Goal: Check status: Check status

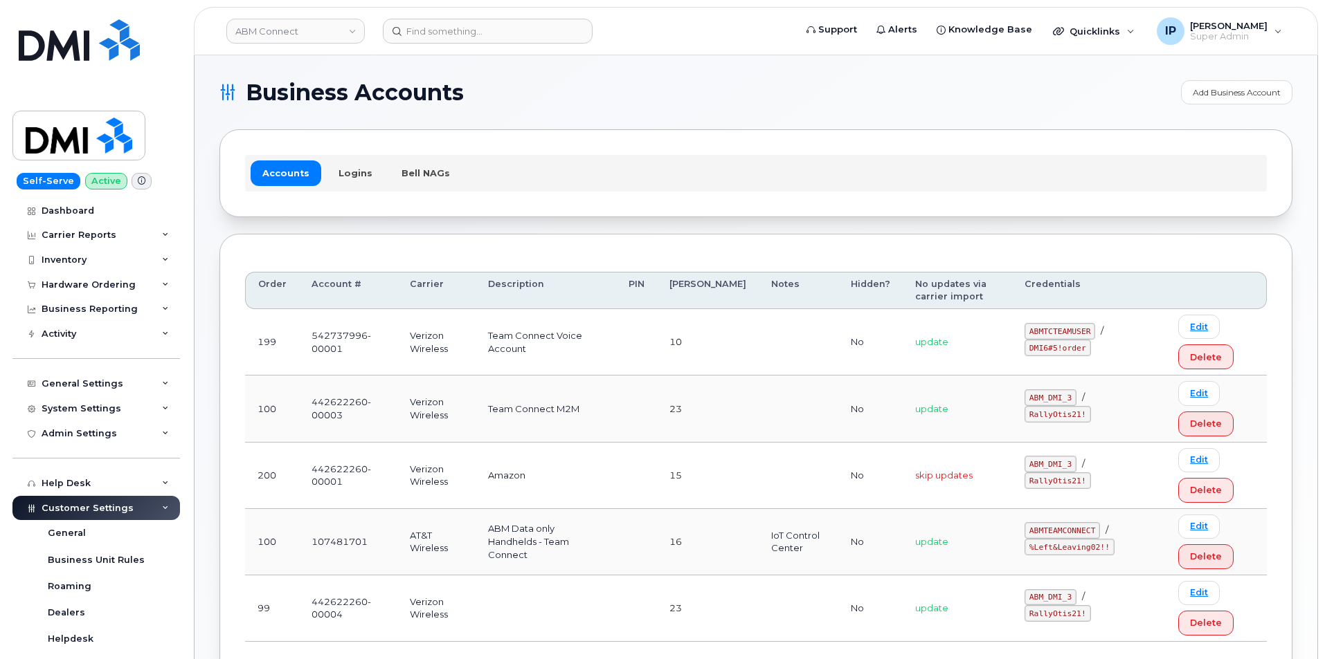
scroll to position [69, 0]
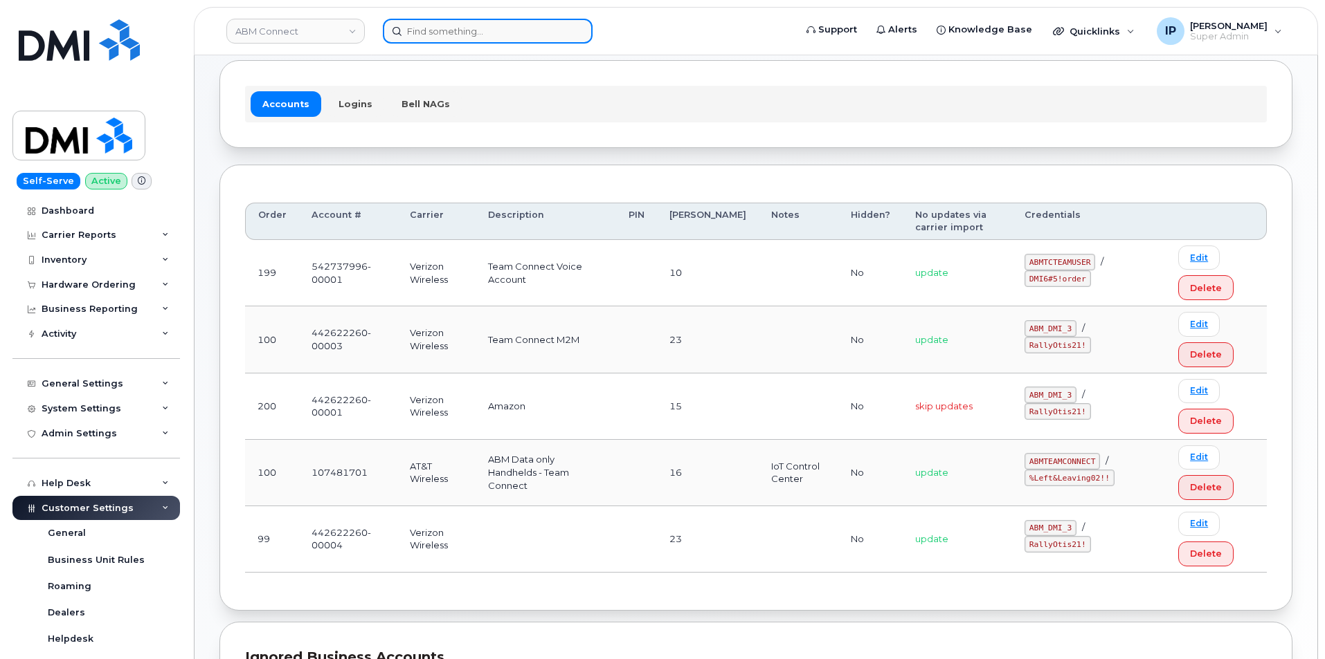
click at [477, 32] on input at bounding box center [488, 31] width 210 height 25
paste input "298110"
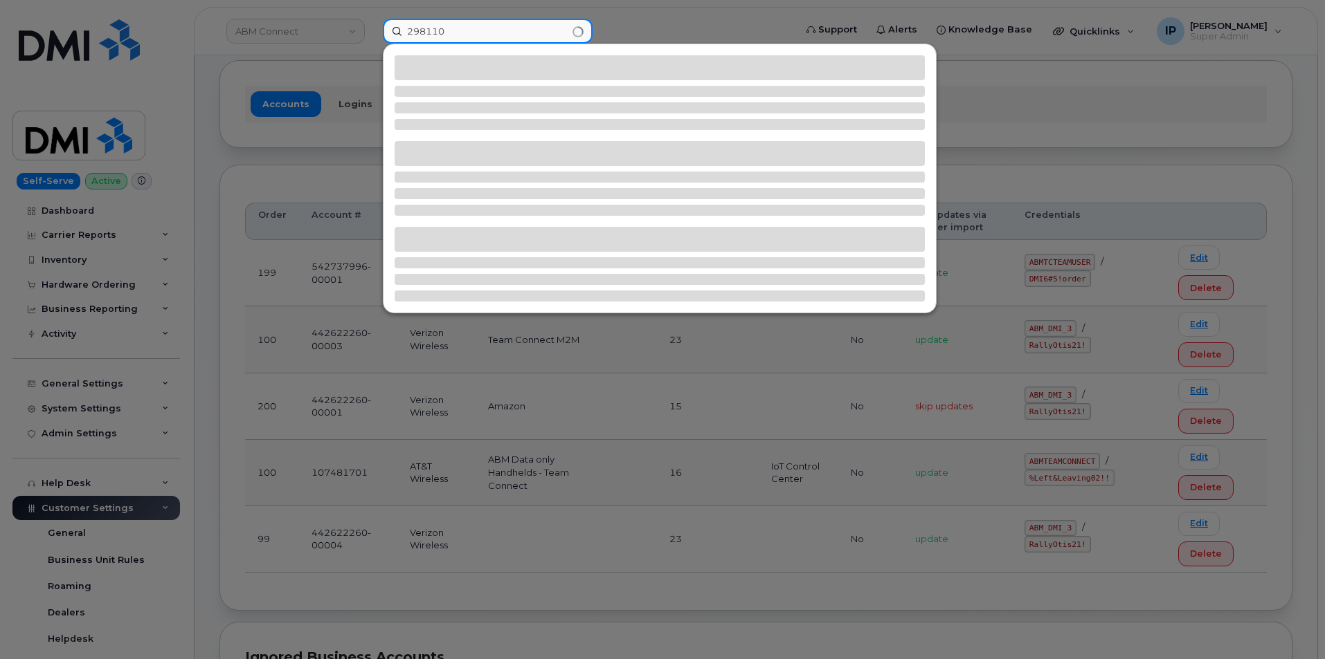
type input "298110"
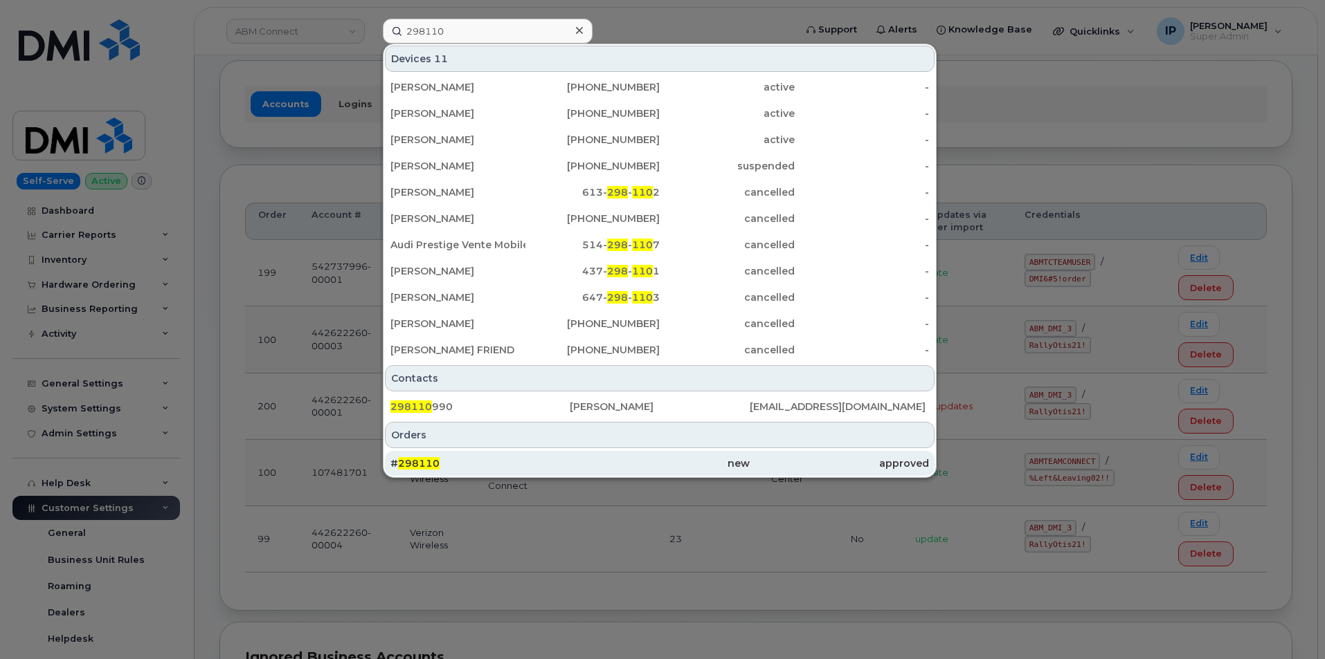
click at [479, 458] on div "# 298110" at bounding box center [479, 464] width 179 height 14
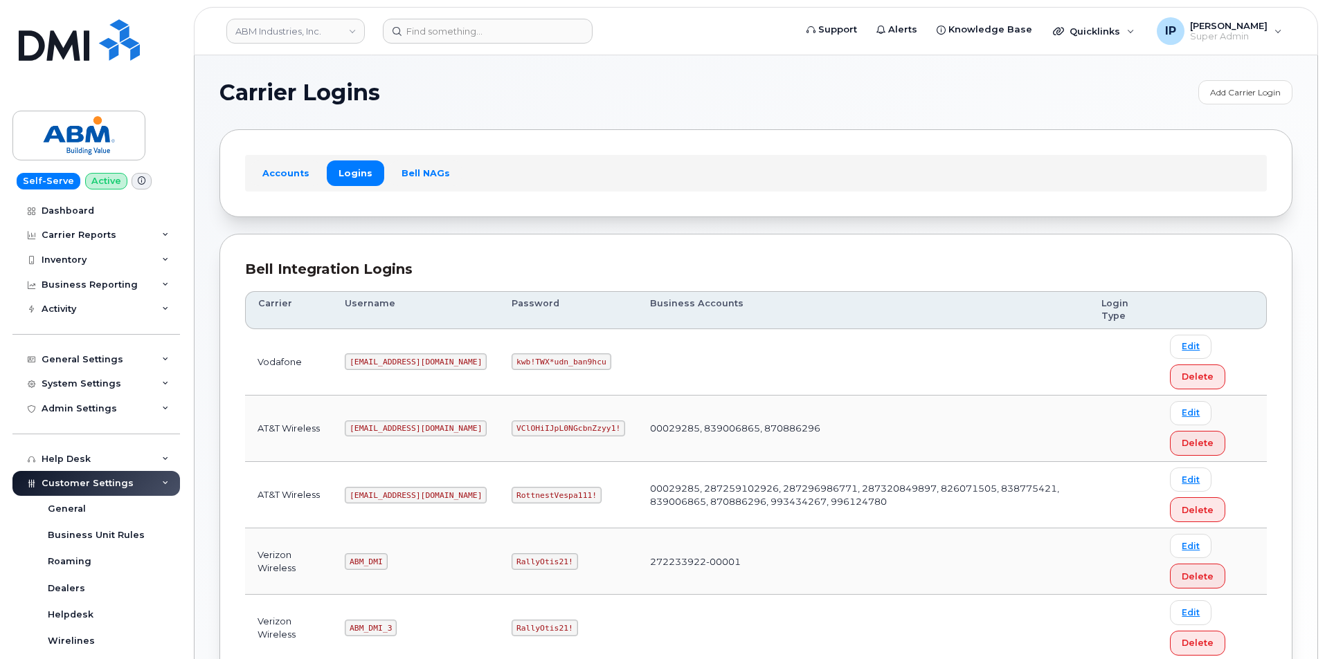
scroll to position [249, 0]
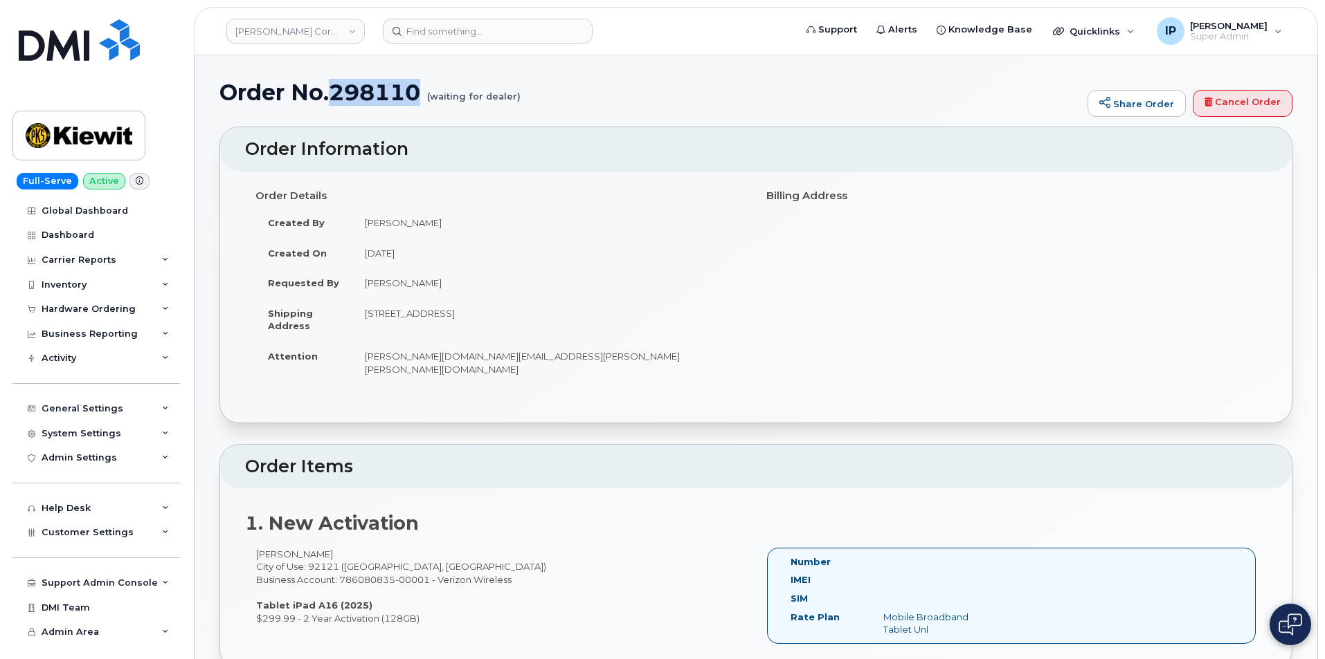
drag, startPoint x: 426, startPoint y: 89, endPoint x: 330, endPoint y: 103, distance: 97.2
click at [330, 103] on h1 "Order No.298110 (waiting for dealer)" at bounding box center [649, 92] width 861 height 24
copy h1 "298110"
click at [99, 307] on div "Hardware Ordering" at bounding box center [89, 309] width 94 height 11
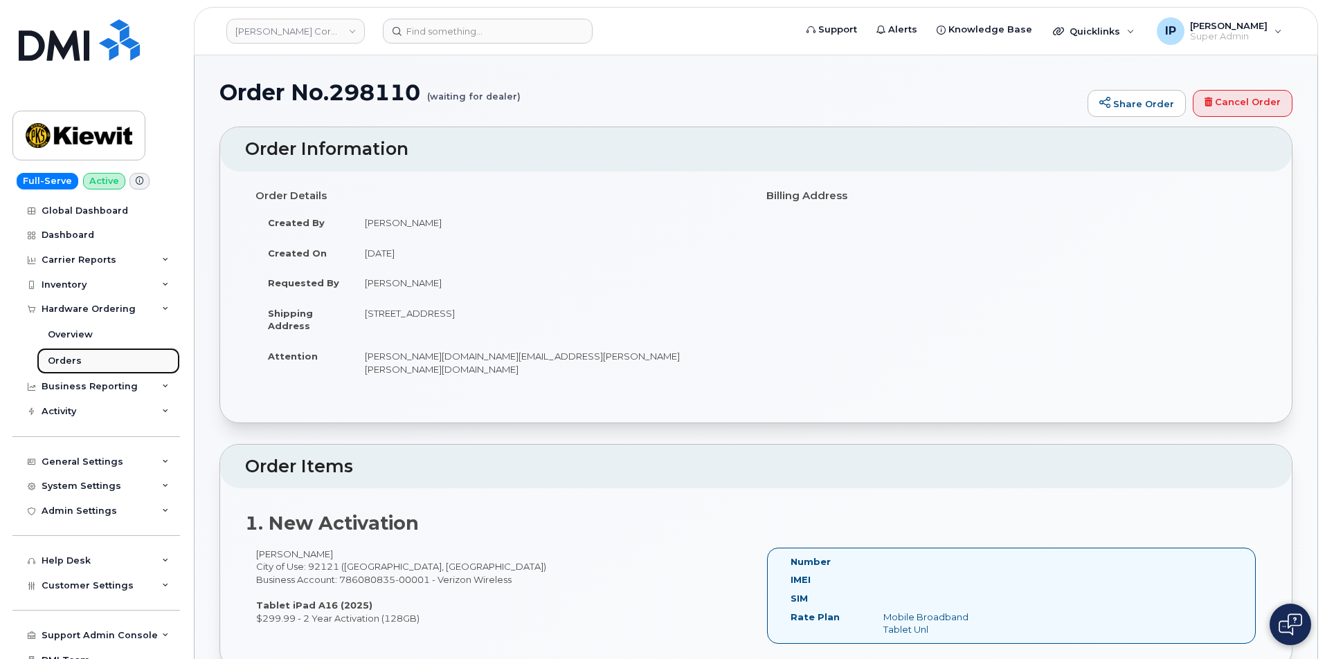
click at [73, 355] on div "Orders" at bounding box center [65, 361] width 34 height 12
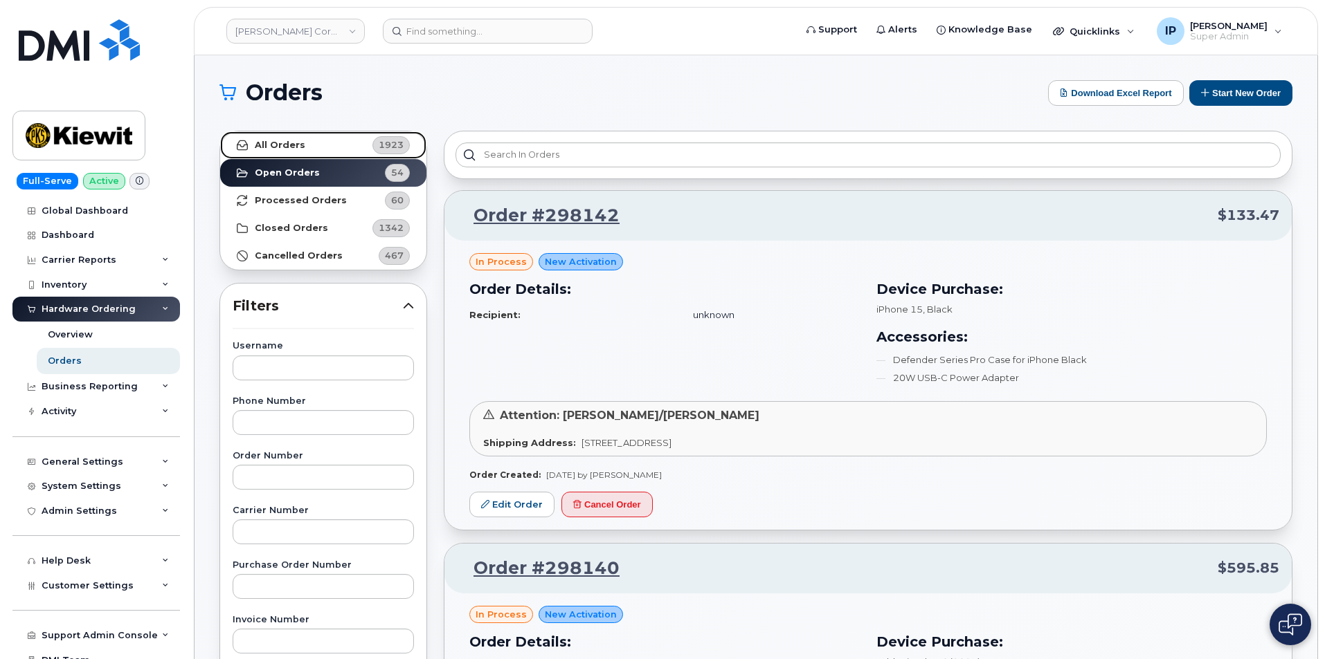
click at [291, 138] on link "All Orders 1923" at bounding box center [323, 145] width 206 height 28
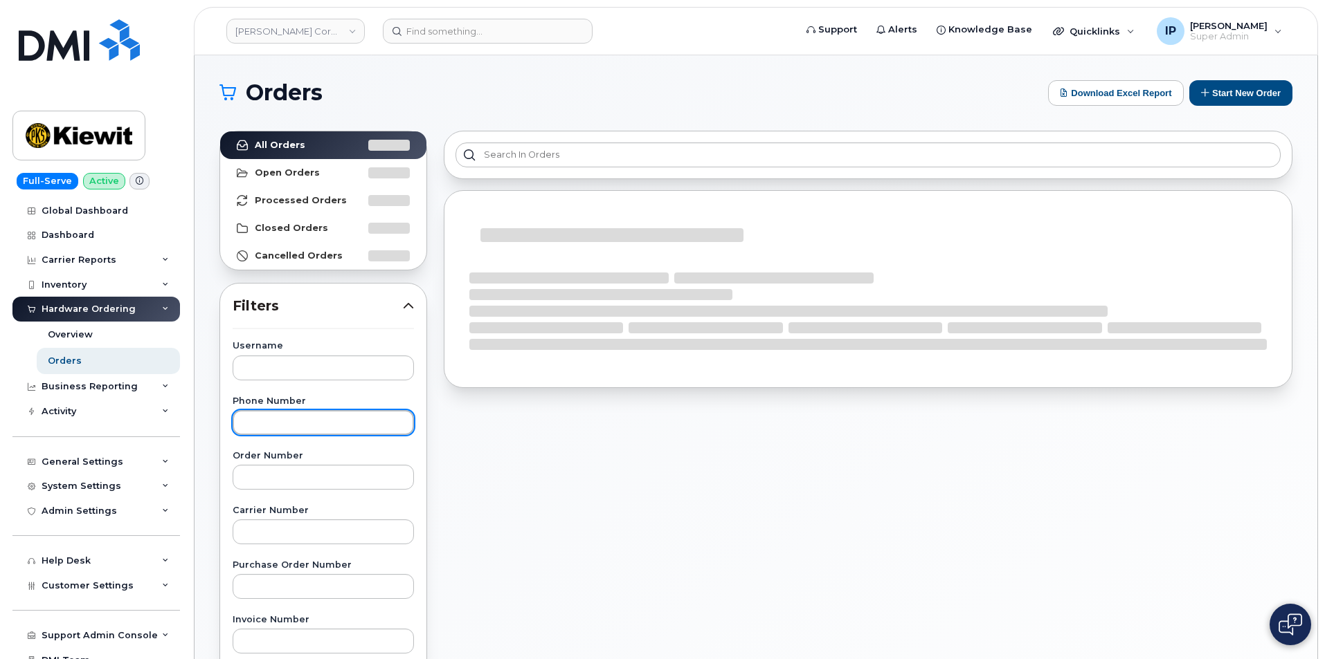
click at [302, 426] on input "text" at bounding box center [323, 422] width 181 height 25
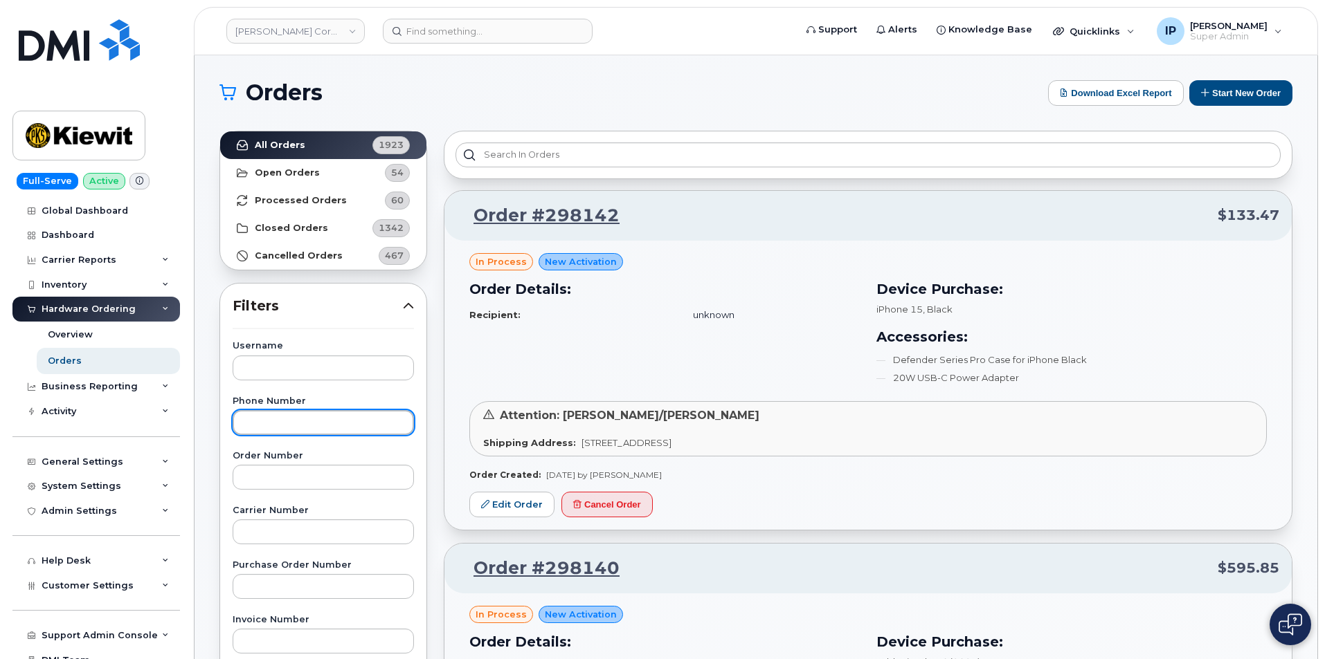
paste input "298110"
type input "298110"
click at [300, 473] on input "text" at bounding box center [323, 477] width 181 height 25
paste input "298110"
type input "298110"
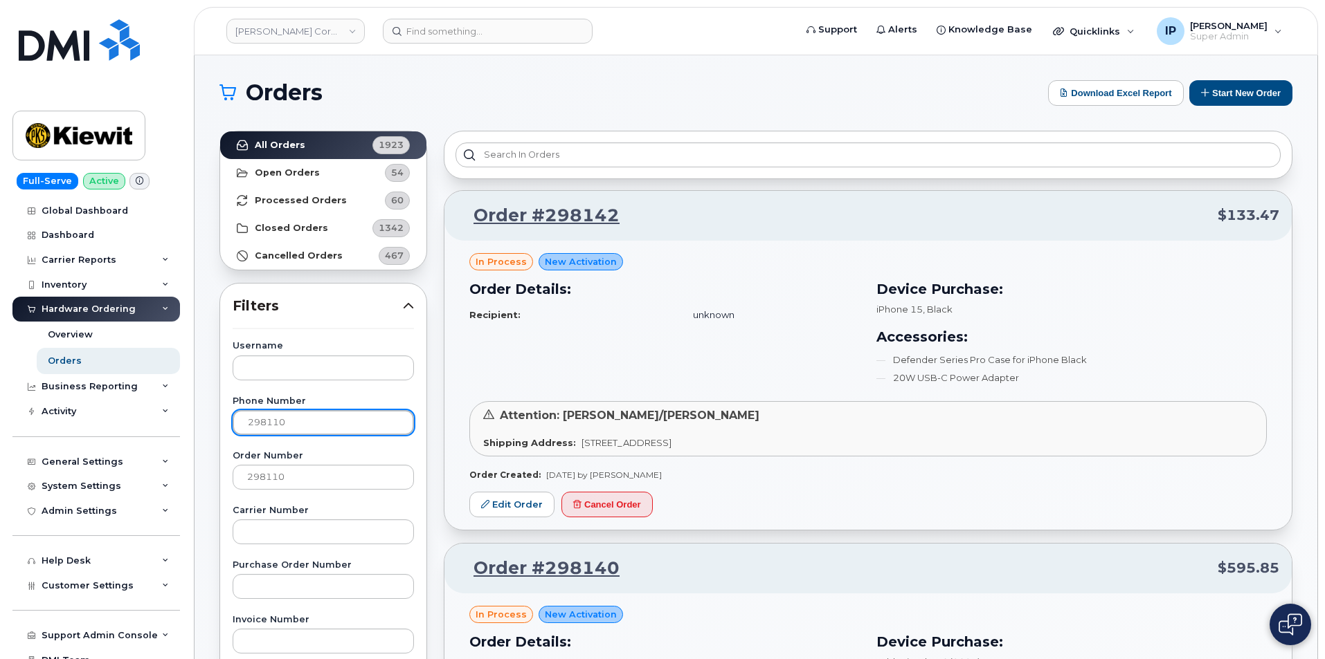
drag, startPoint x: 313, startPoint y: 419, endPoint x: 0, endPoint y: 402, distance: 313.9
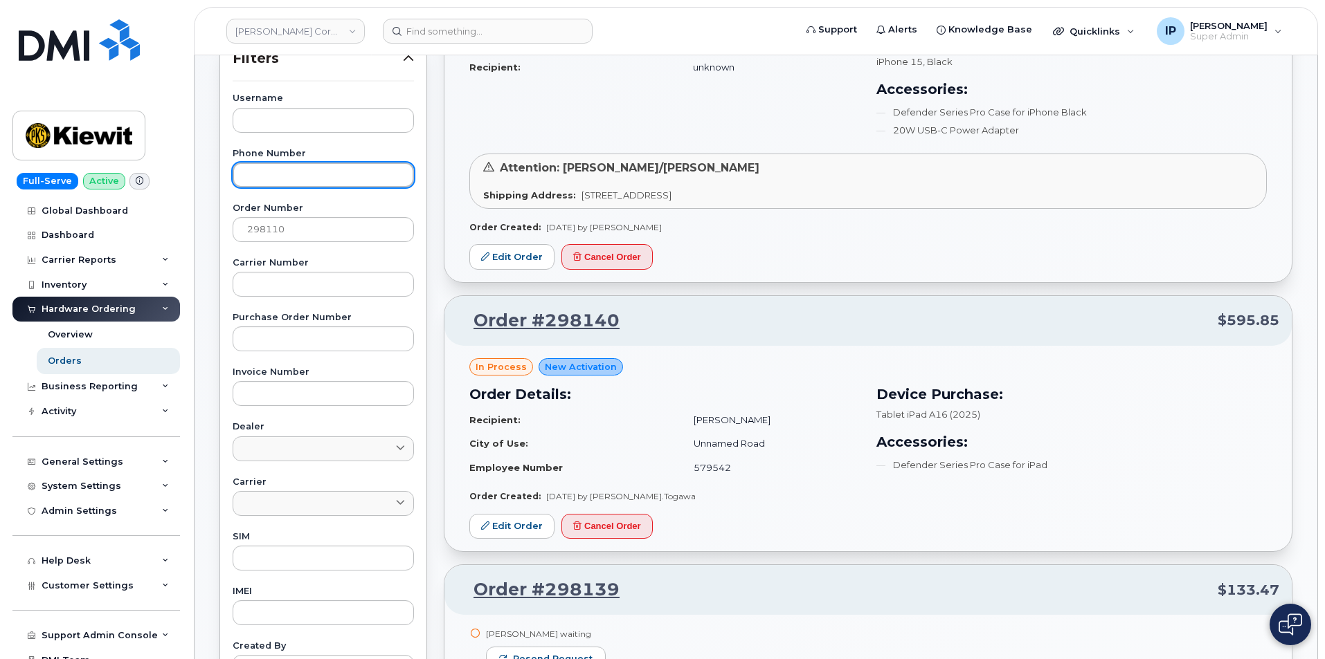
scroll to position [415, 0]
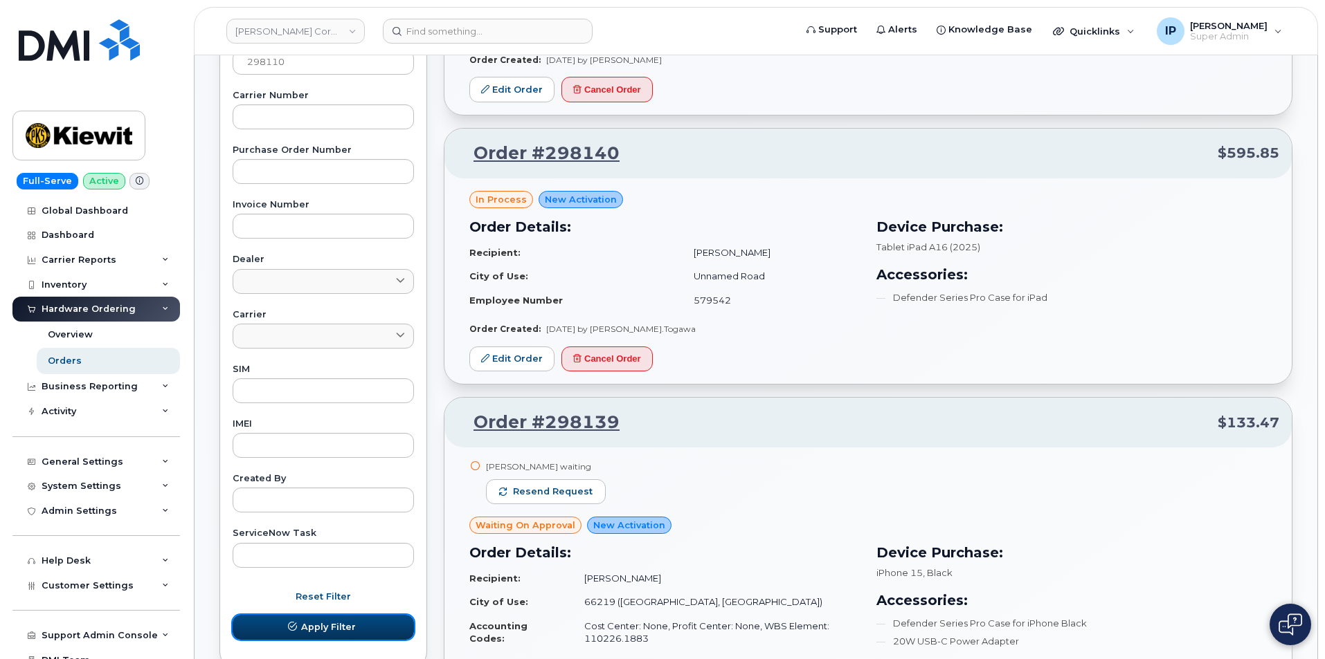
click at [321, 632] on span "Apply Filter" at bounding box center [328, 627] width 55 height 13
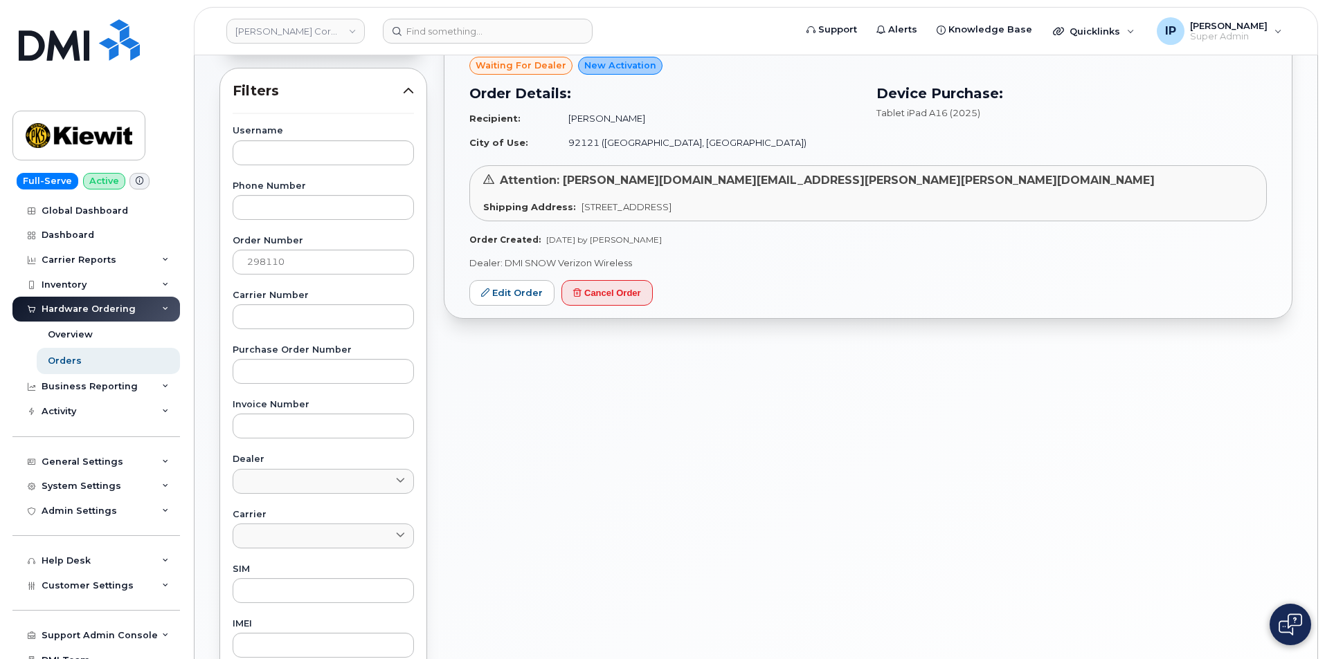
scroll to position [208, 0]
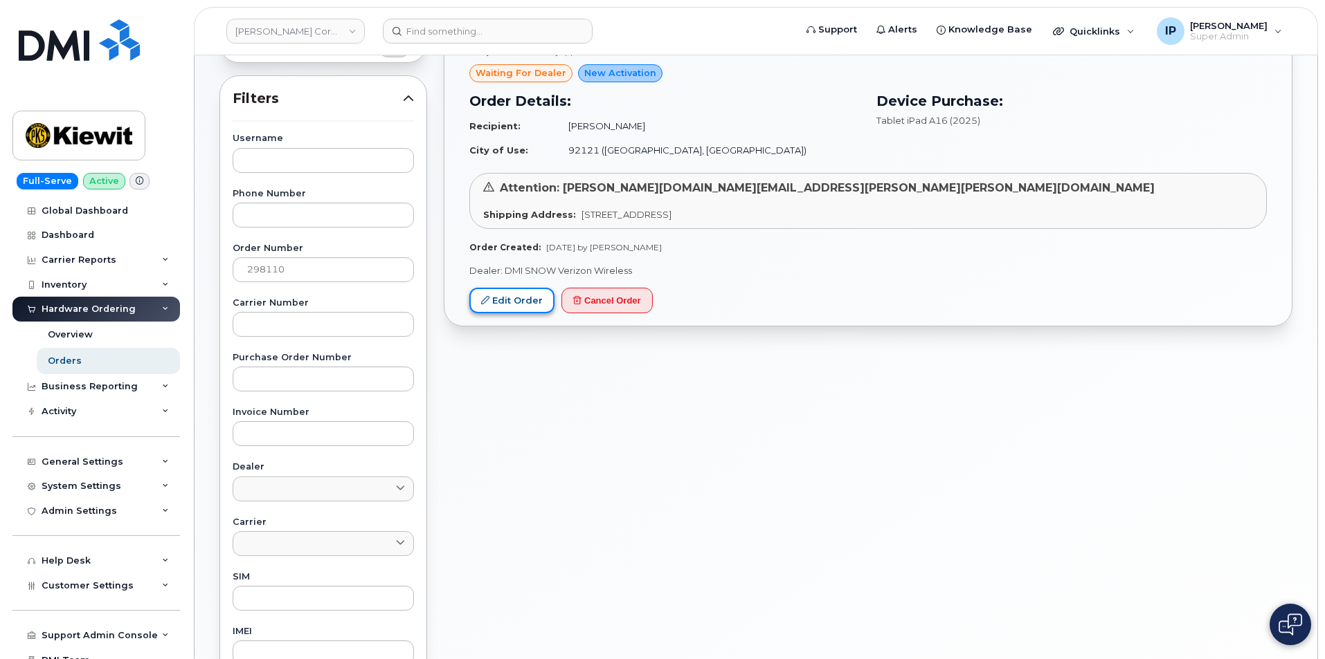
click at [499, 302] on link "Edit Order" at bounding box center [511, 301] width 85 height 26
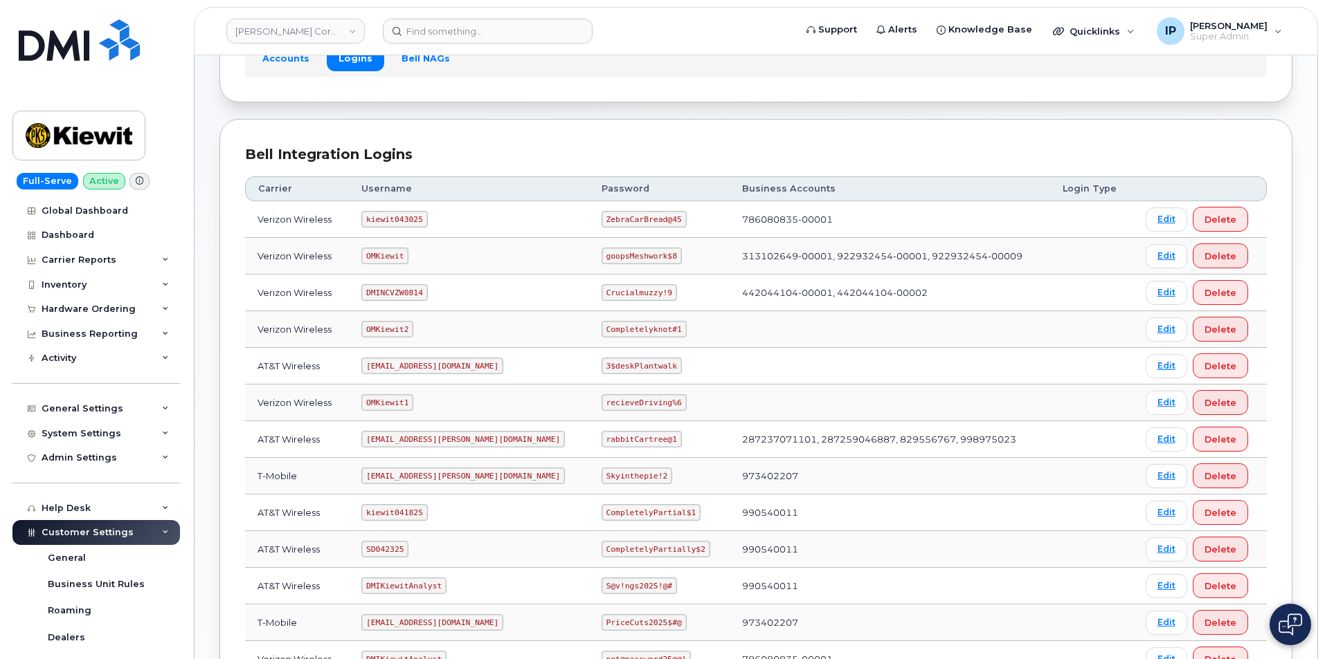
scroll to position [113, 0]
drag, startPoint x: 428, startPoint y: 217, endPoint x: 367, endPoint y: 223, distance: 61.1
click at [367, 223] on td "kiewit043025" at bounding box center [469, 221] width 240 height 37
copy code "kiewit043025"
drag, startPoint x: 630, startPoint y: 219, endPoint x: 557, endPoint y: 222, distance: 73.4
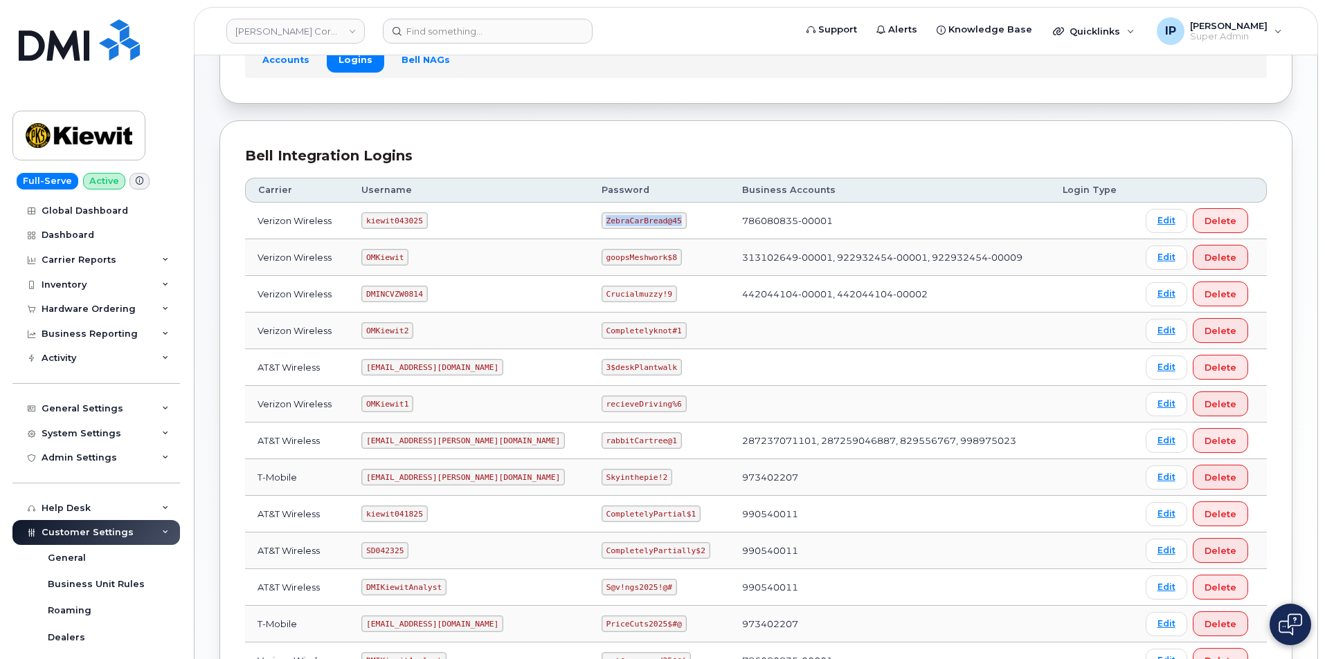
click at [601, 222] on code "ZebraCarBread@45" at bounding box center [643, 220] width 85 height 17
copy code "ZebraCarBread@45"
